Goal: Understand process/instructions: Learn how to perform a task or action

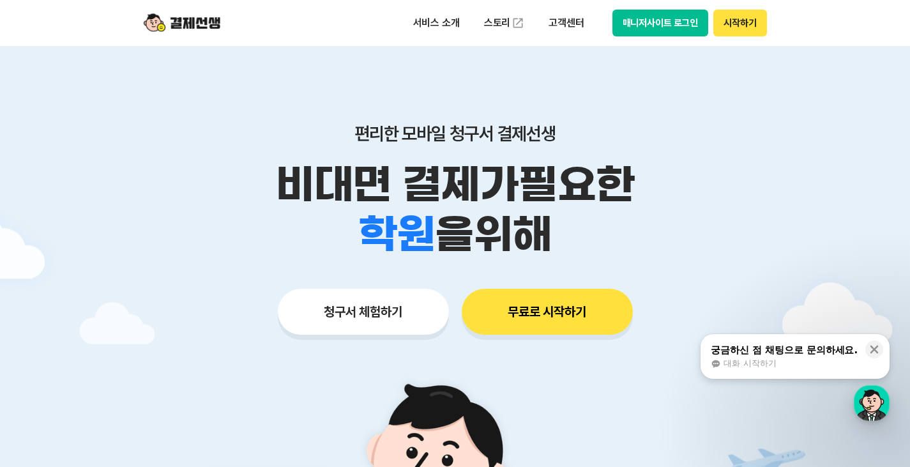
click at [690, 17] on button "매니저사이트 로그인" at bounding box center [660, 23] width 96 height 27
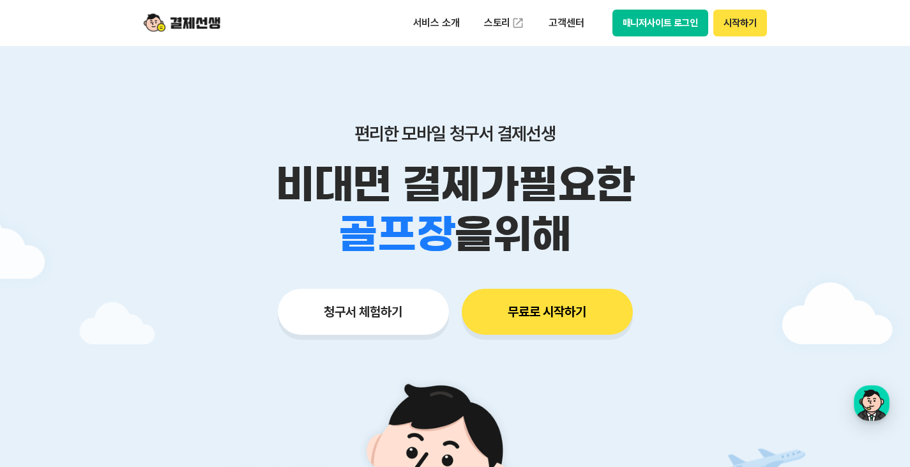
click at [378, 309] on button "청구서 체험하기" at bounding box center [363, 312] width 171 height 46
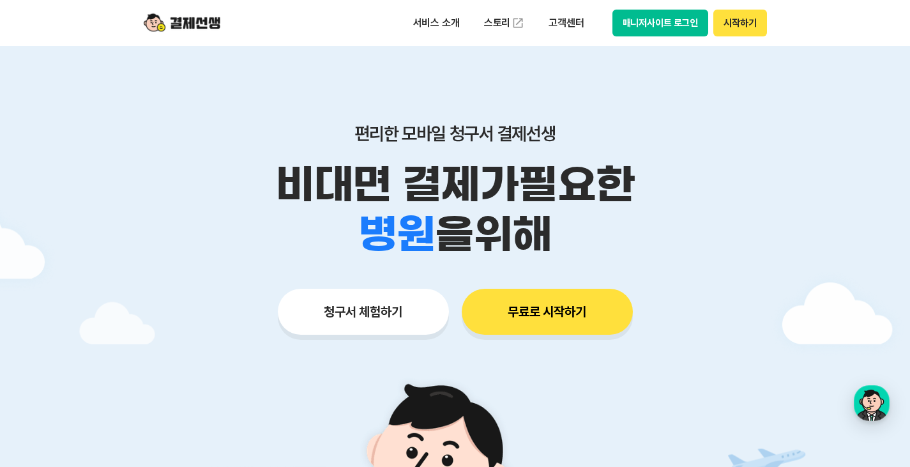
click at [692, 25] on button "매니저사이트 로그인" at bounding box center [660, 23] width 96 height 27
